Goal: Task Accomplishment & Management: Use online tool/utility

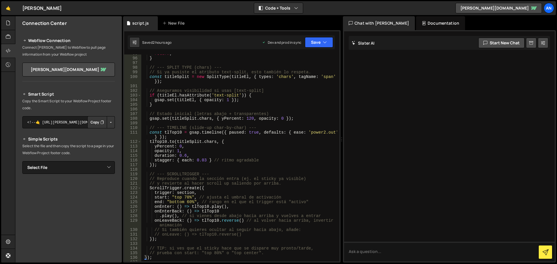
scroll to position [558, 0]
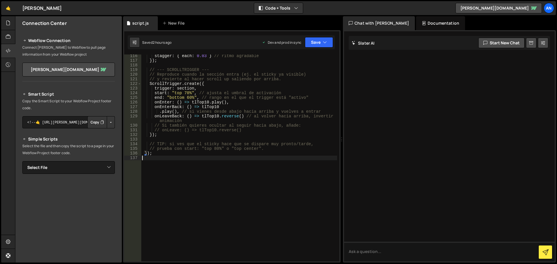
click at [195, 176] on div "stagger : { each : 0.03 } // ritmo agradable }) ; // --- SCROLLTRIGGER --- // R…" at bounding box center [239, 162] width 196 height 216
paste textarea "});"
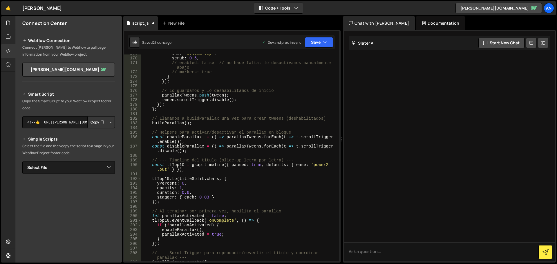
scroll to position [812, 0]
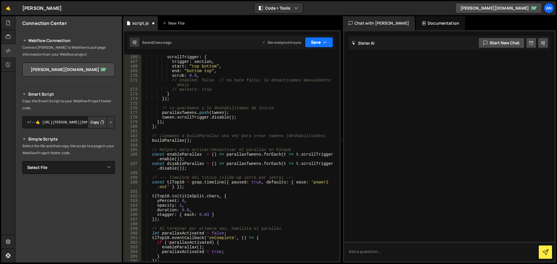
click at [308, 41] on button "Save" at bounding box center [319, 42] width 28 height 10
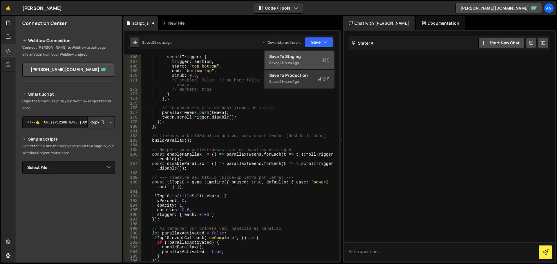
click at [306, 58] on div "Save to Staging S" at bounding box center [299, 57] width 60 height 6
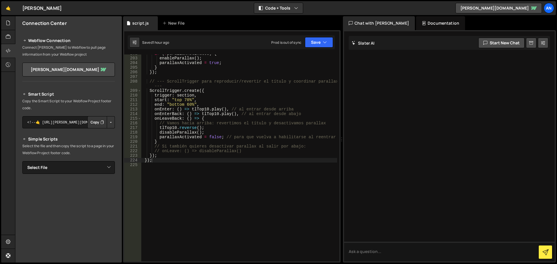
scroll to position [914, 0]
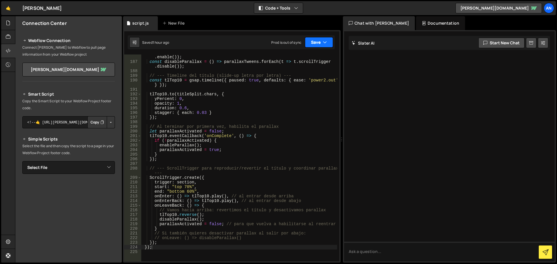
click at [307, 41] on button "Save" at bounding box center [319, 42] width 28 height 10
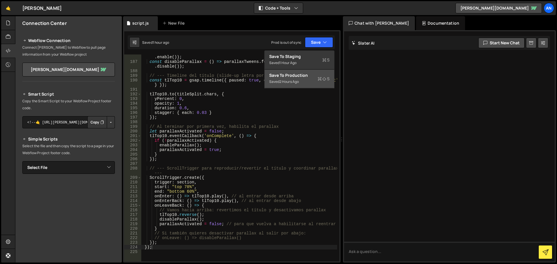
click at [294, 78] on div "Saved 2 hours ago" at bounding box center [299, 81] width 60 height 7
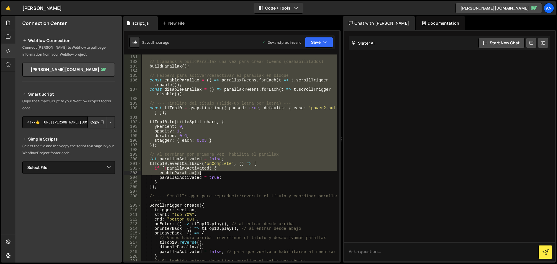
scroll to position [973, 0]
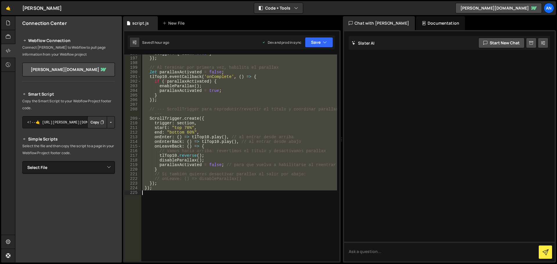
drag, startPoint x: 144, startPoint y: 96, endPoint x: 273, endPoint y: 192, distance: 161.2
click at [273, 192] on div "stagger : { each : 0.03 } }) ; // Al terminar por primera vez, habilita el para…" at bounding box center [239, 159] width 196 height 216
paste textarea "});"
type textarea "});"
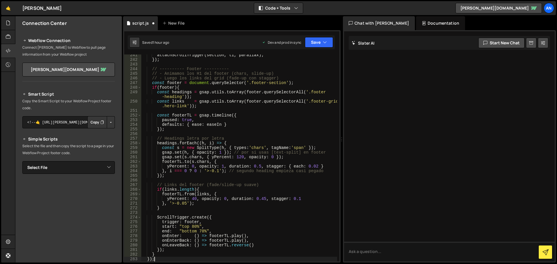
scroll to position [1180, 0]
click at [315, 44] on button "Save" at bounding box center [319, 42] width 28 height 10
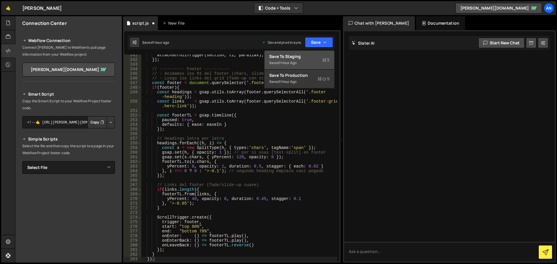
click at [322, 62] on div "Saved 1 hour ago" at bounding box center [299, 62] width 60 height 7
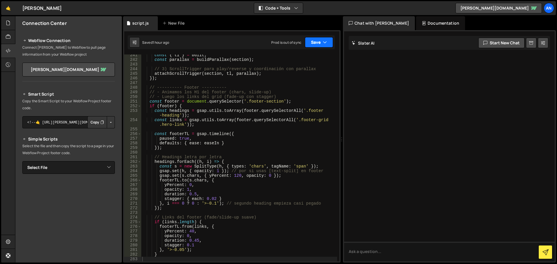
click at [320, 44] on button "Save" at bounding box center [319, 42] width 28 height 10
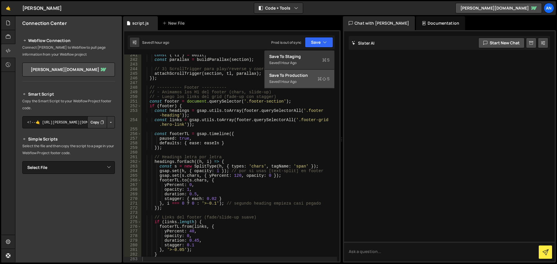
click at [317, 74] on div "Save to Production S" at bounding box center [299, 75] width 60 height 6
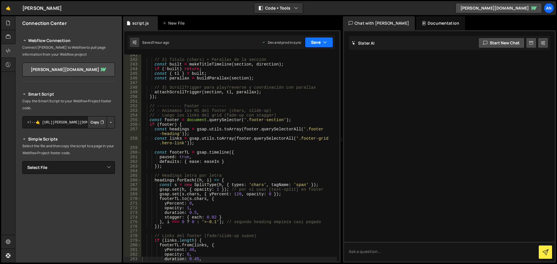
click at [314, 43] on button "Save" at bounding box center [319, 42] width 28 height 10
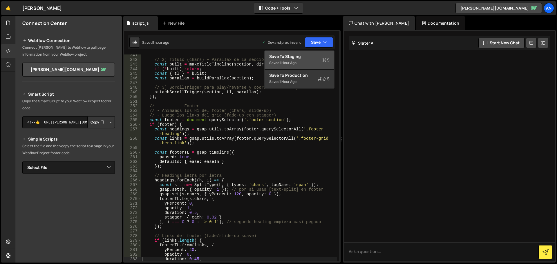
click at [313, 63] on div "Saved 1 hour ago" at bounding box center [299, 62] width 60 height 7
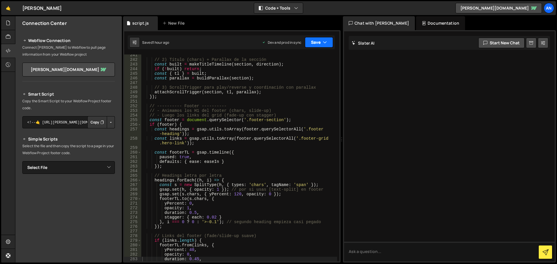
click at [324, 40] on icon "button" at bounding box center [325, 42] width 4 height 6
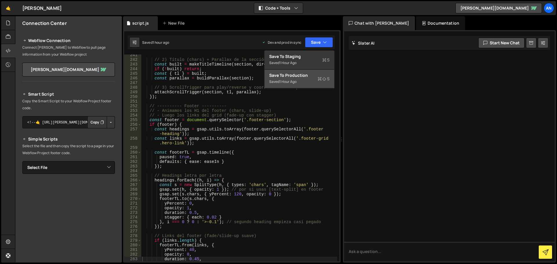
click at [315, 74] on div "Save to Production S" at bounding box center [299, 75] width 60 height 6
